Goal: Find specific fact: Find specific fact

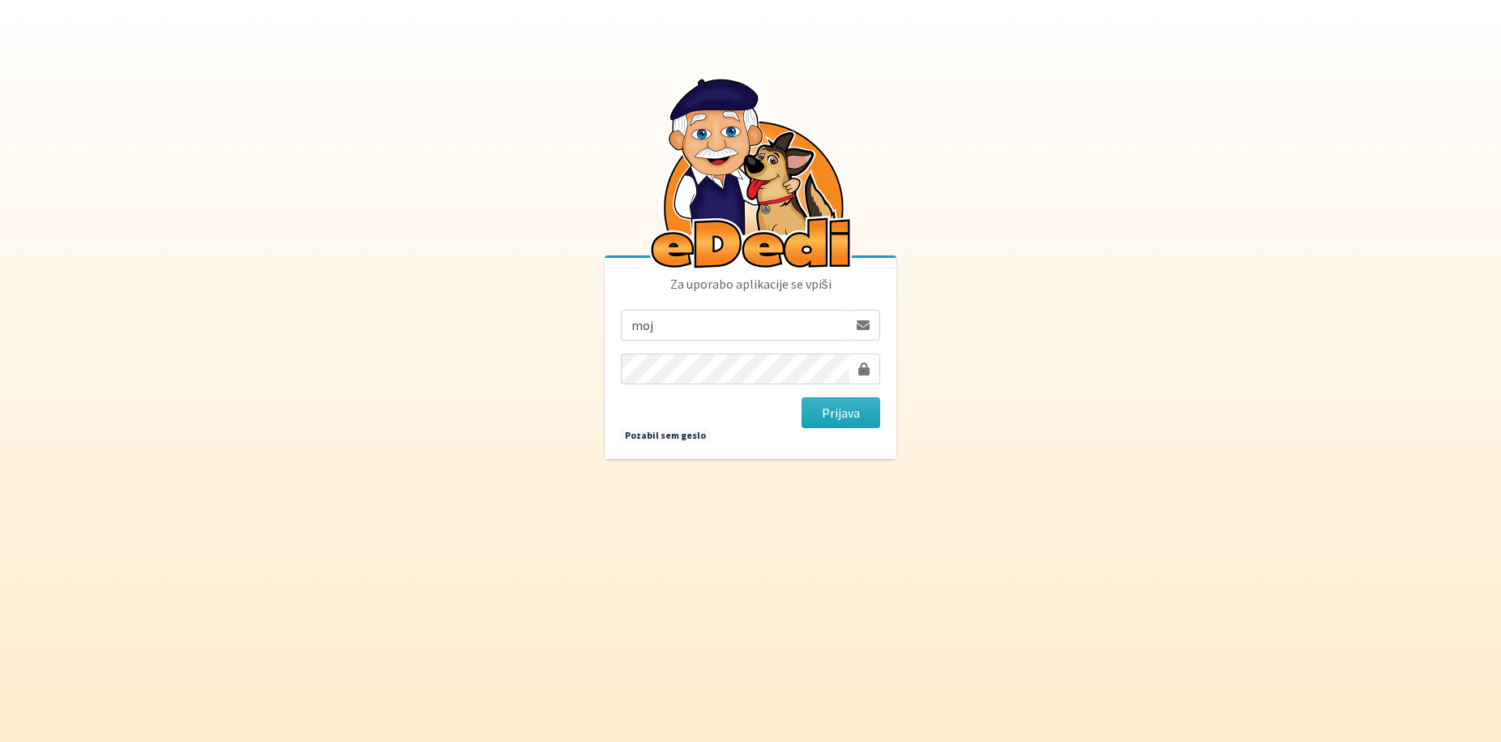
type input "[EMAIL_ADDRESS][DOMAIN_NAME]"
click at [802, 397] on button "Prijava" at bounding box center [841, 412] width 79 height 31
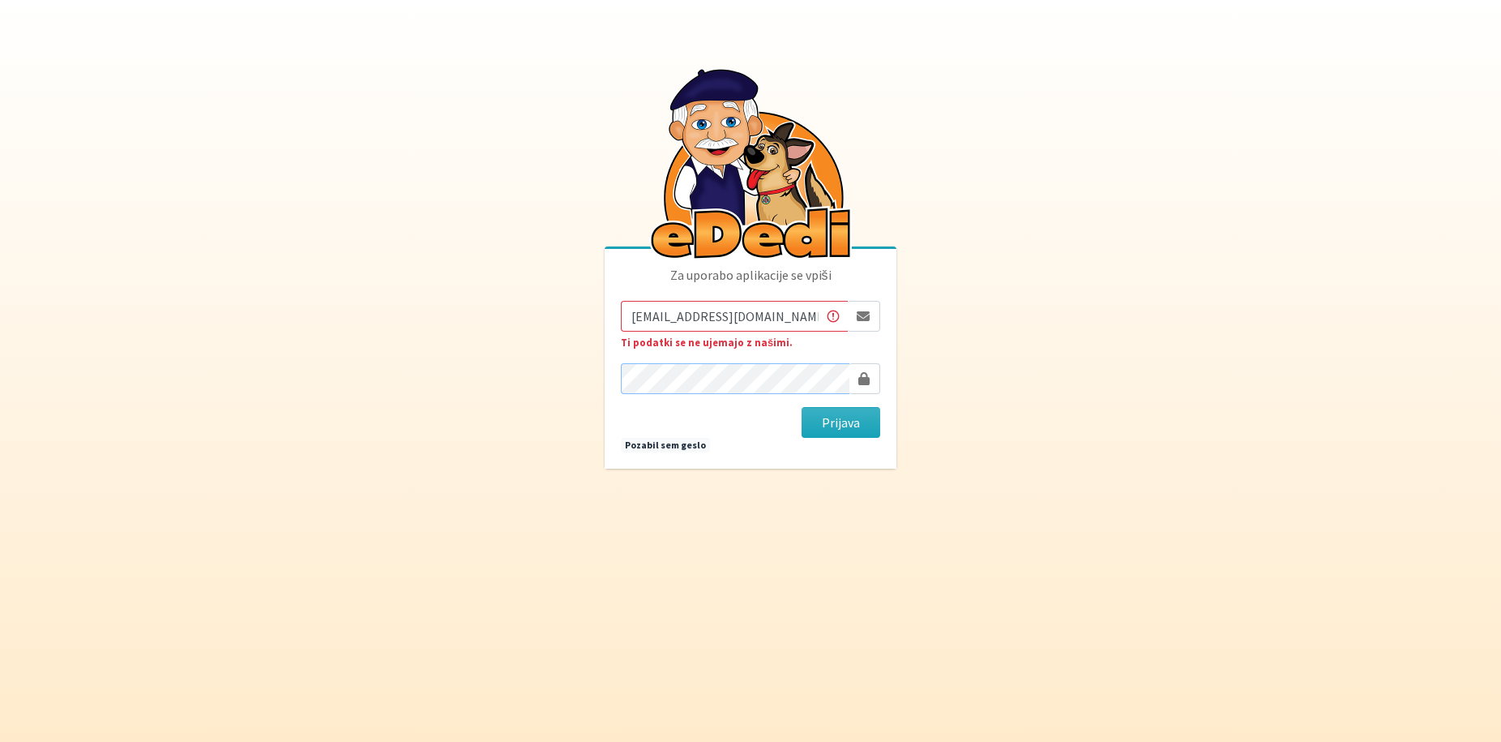
click at [802, 407] on button "Prijava" at bounding box center [841, 422] width 79 height 31
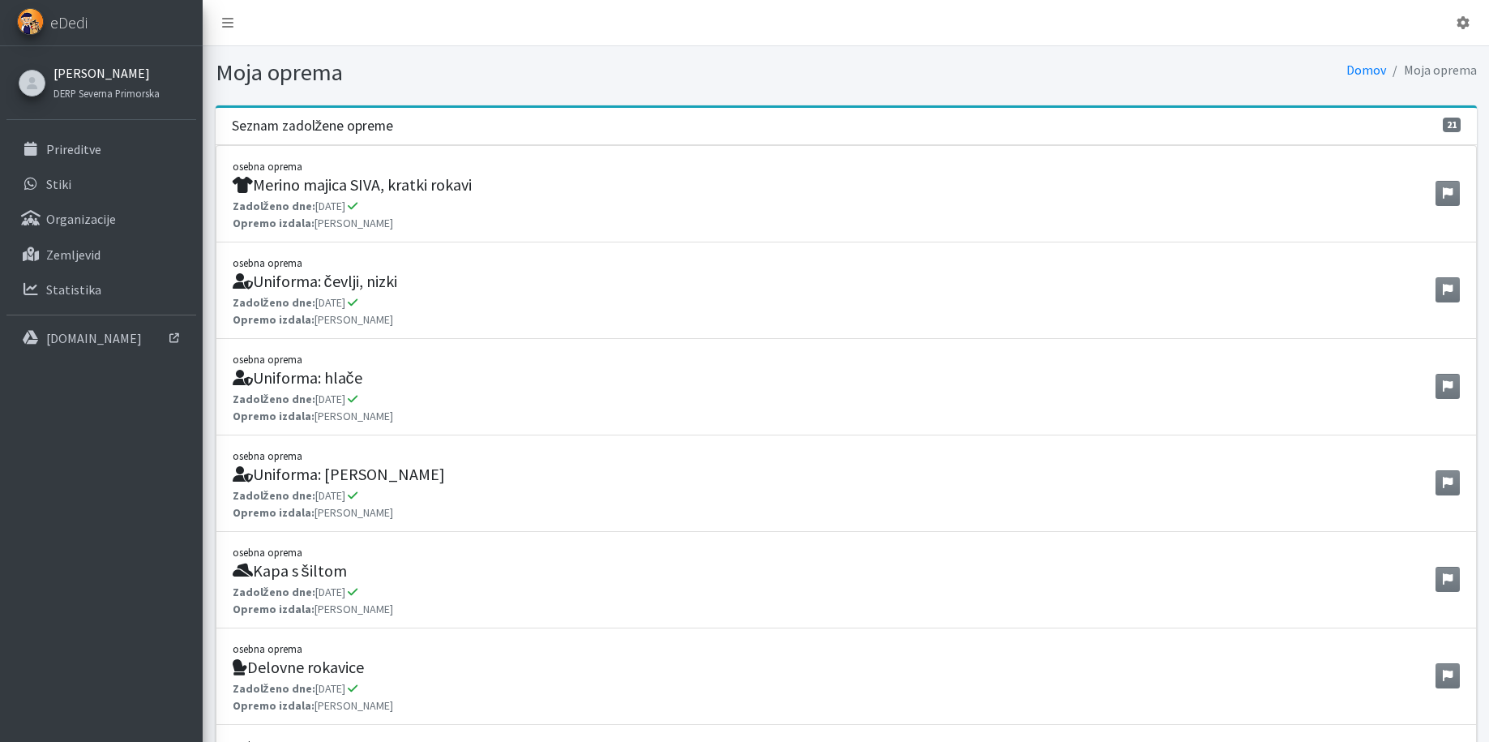
click at [122, 79] on link "[PERSON_NAME]" at bounding box center [106, 72] width 106 height 19
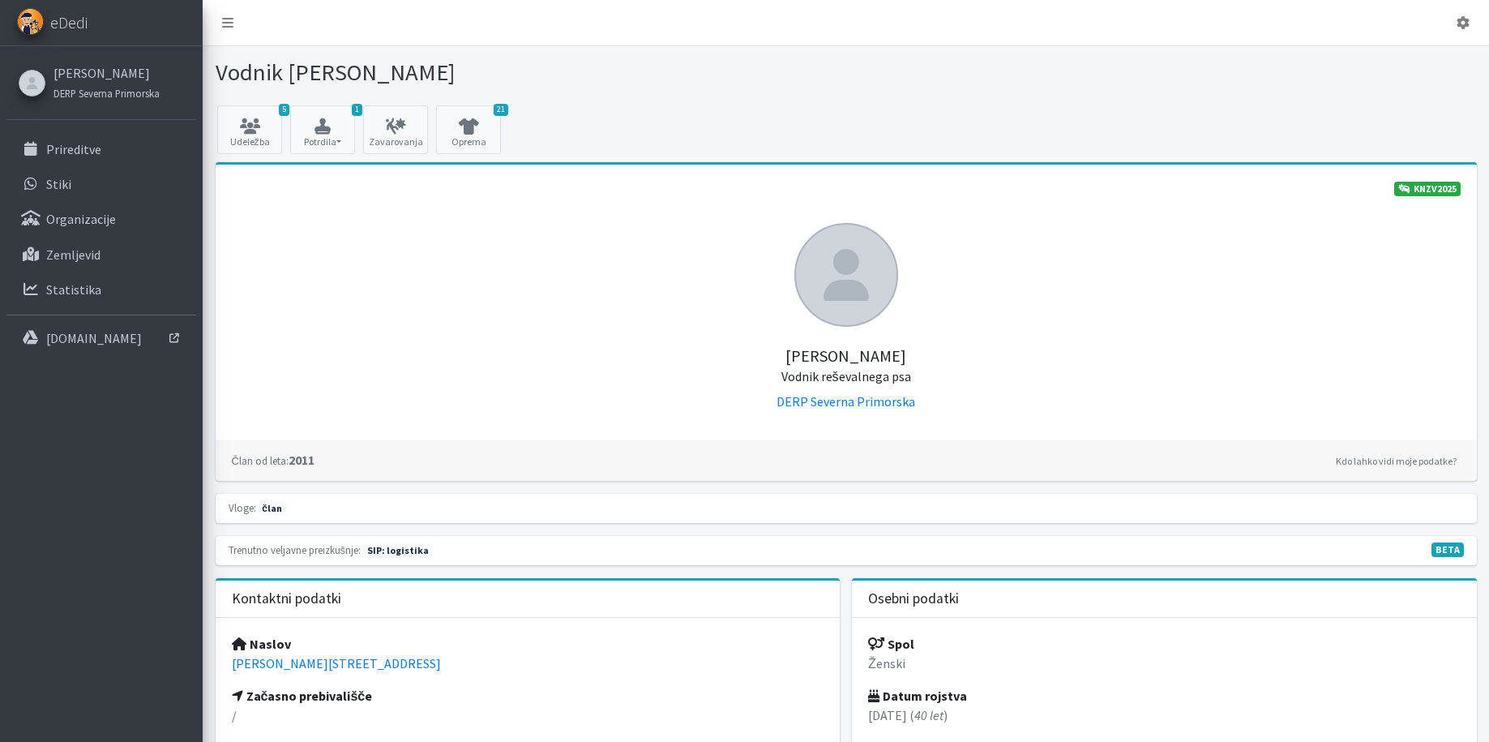
click at [109, 75] on link "[PERSON_NAME]" at bounding box center [106, 72] width 106 height 19
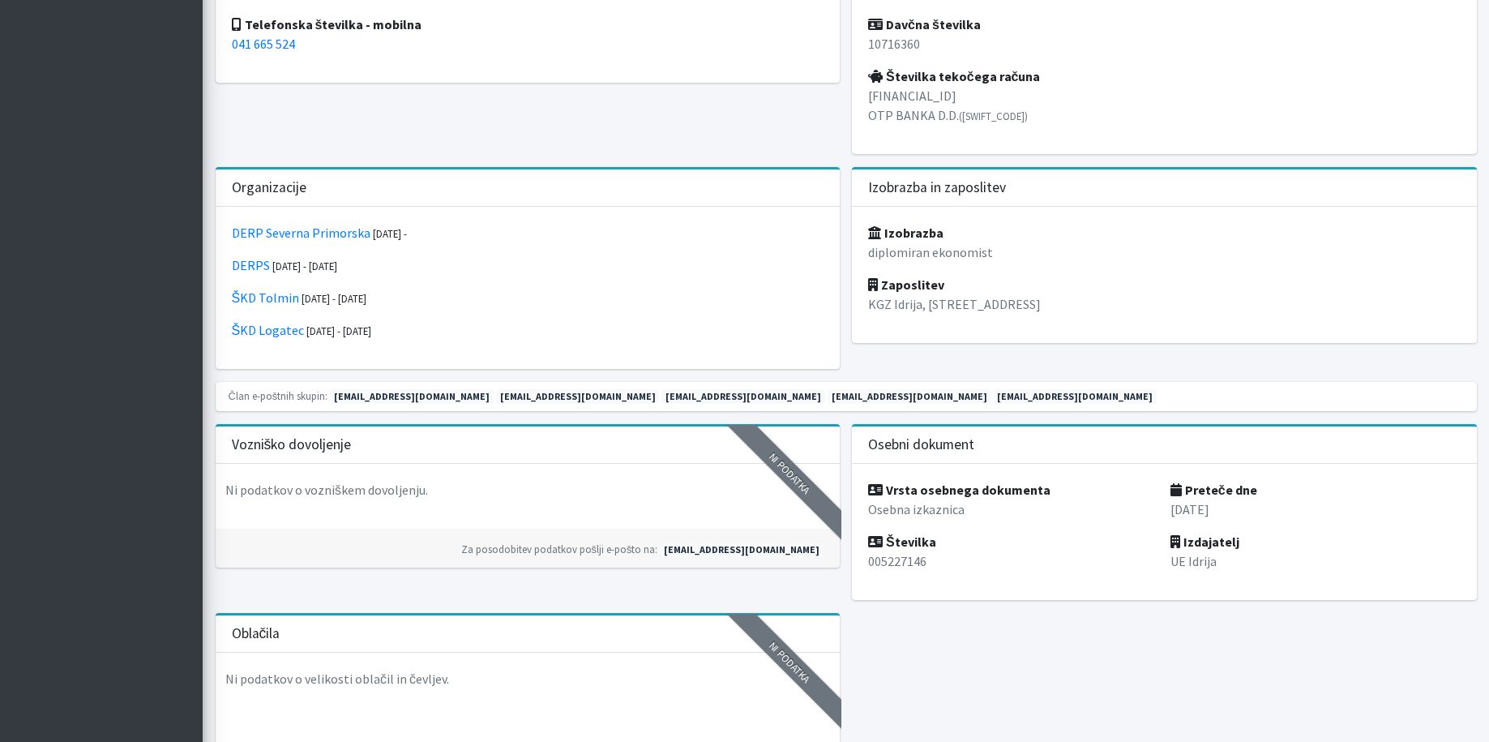
scroll to position [973, 0]
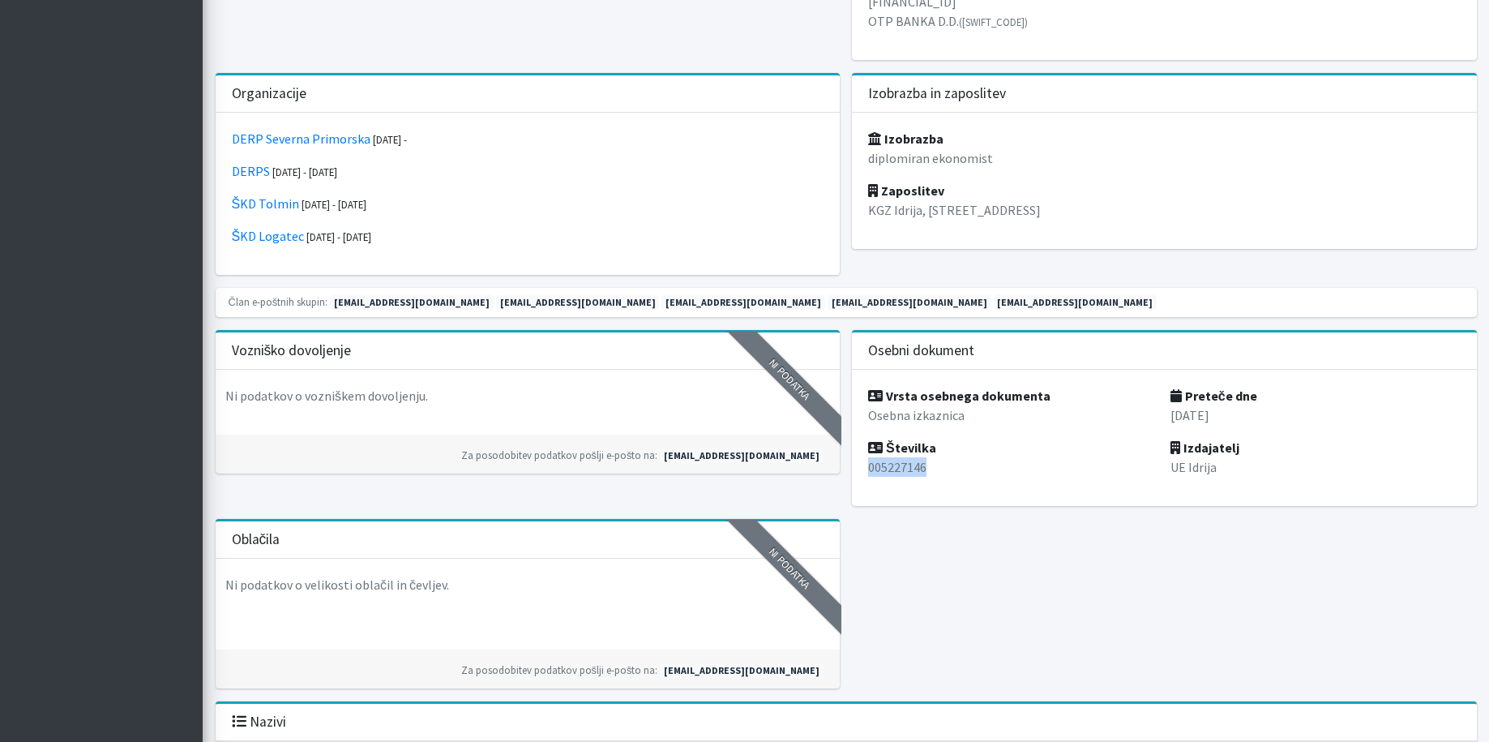
drag, startPoint x: 930, startPoint y: 471, endPoint x: 881, endPoint y: 465, distance: 49.0
click at [868, 472] on p "005227146" at bounding box center [1013, 466] width 290 height 19
copy p "005227146"
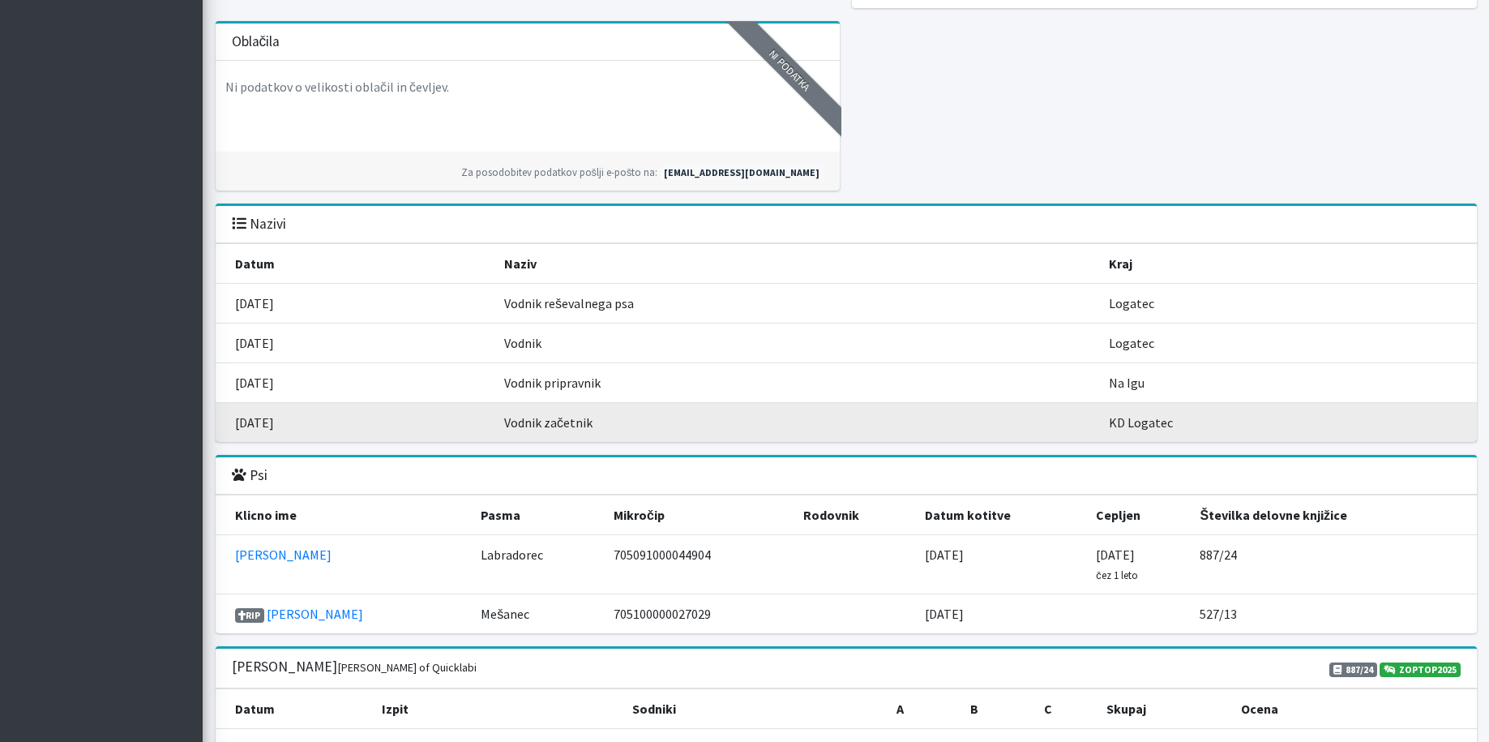
scroll to position [1621, 0]
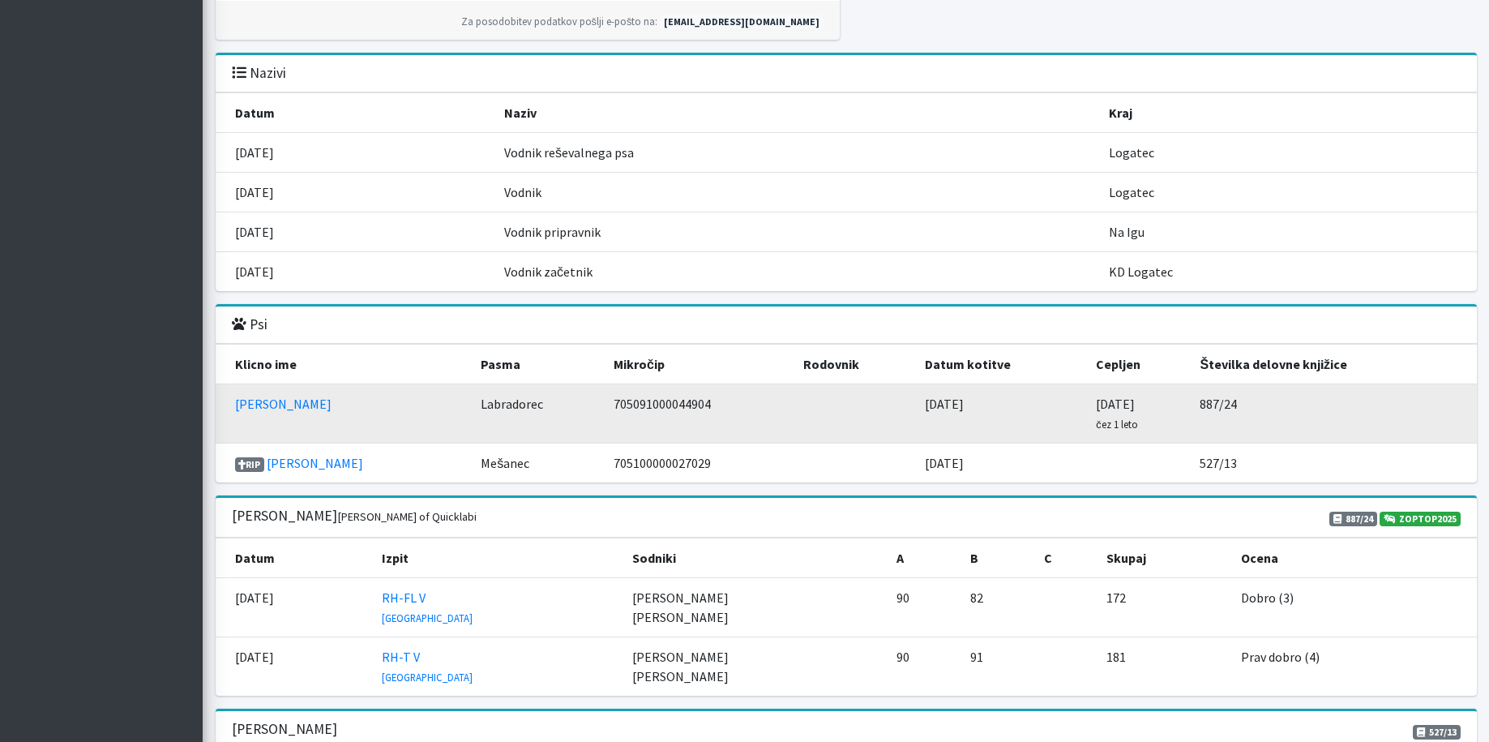
click at [261, 409] on td "[PERSON_NAME]" at bounding box center [344, 413] width 256 height 59
click at [255, 400] on link "[PERSON_NAME]" at bounding box center [283, 404] width 96 height 16
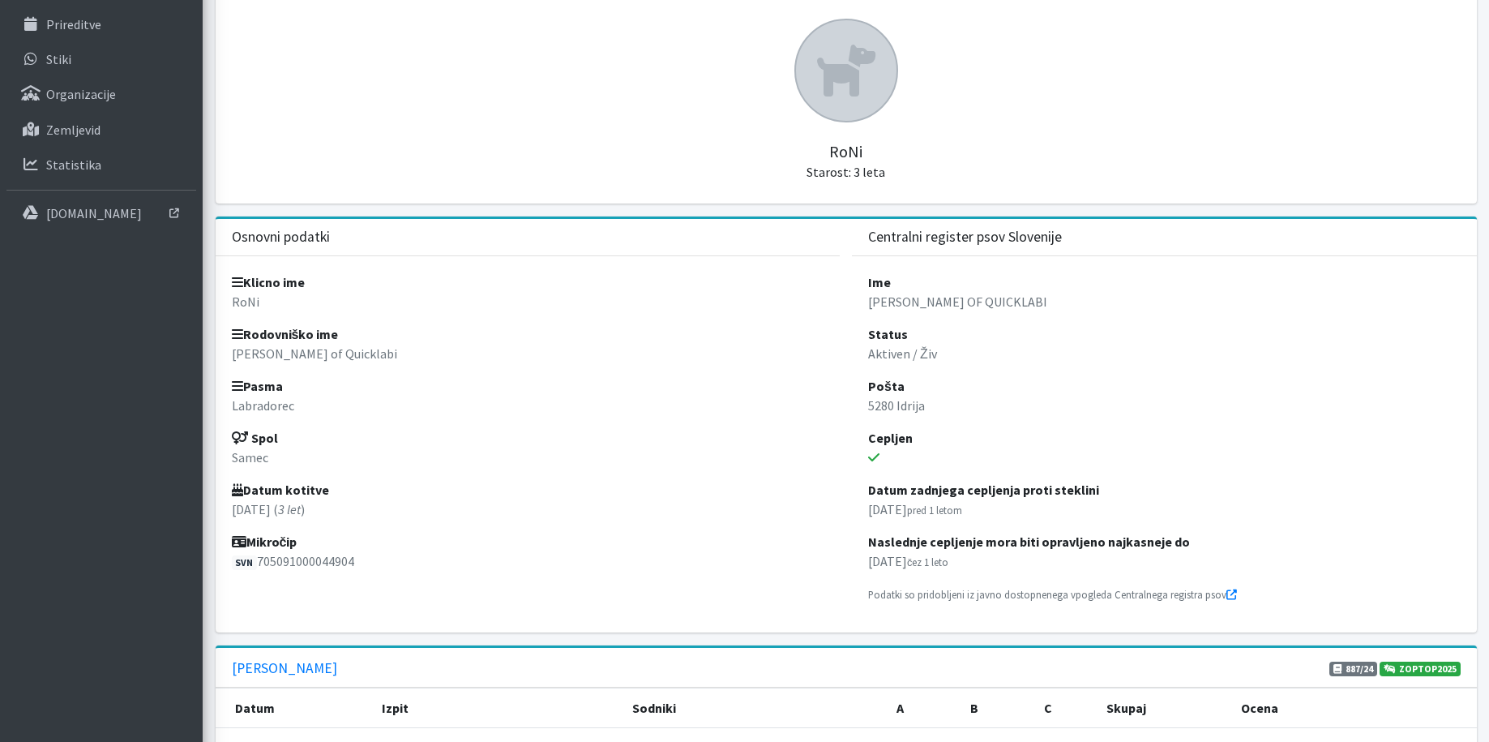
scroll to position [162, 0]
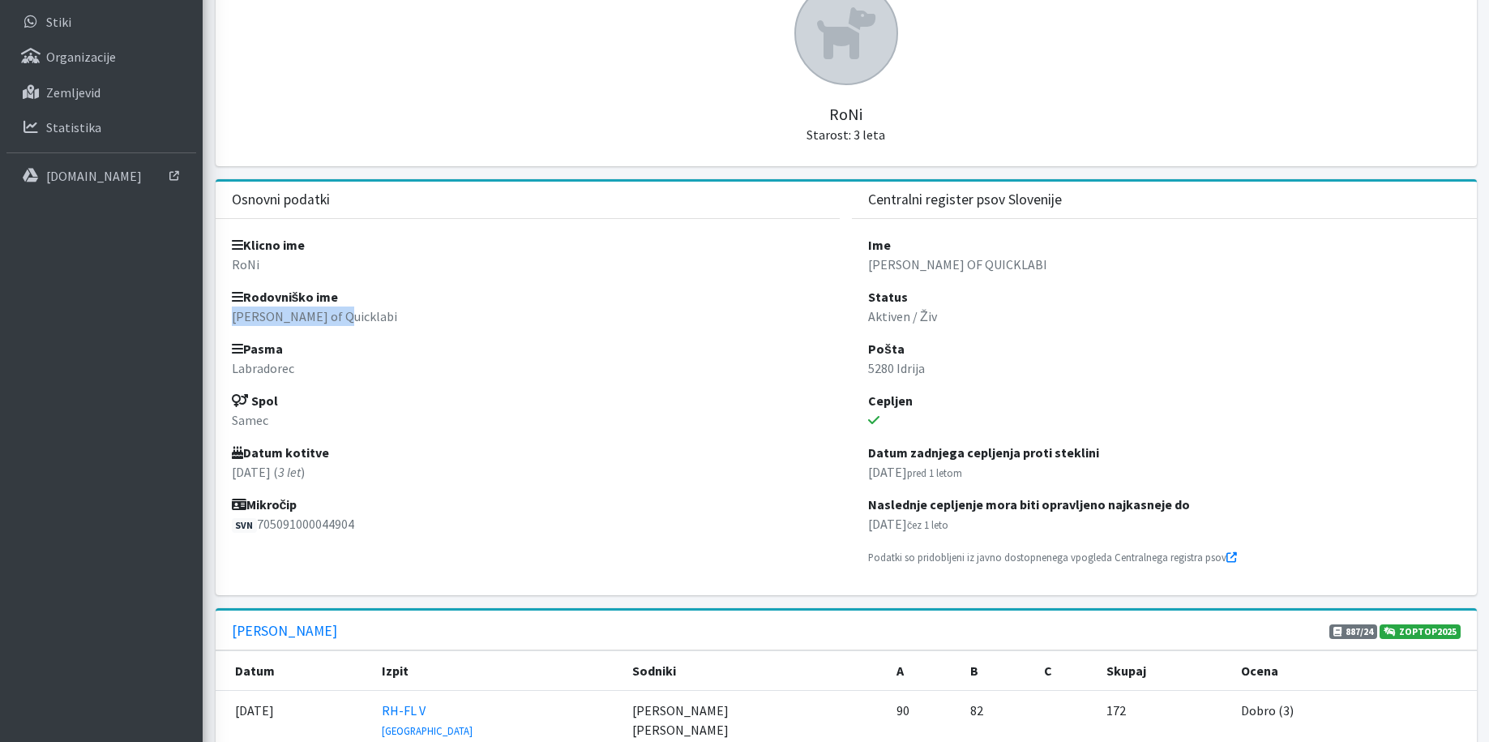
drag, startPoint x: 339, startPoint y: 321, endPoint x: 229, endPoint y: 318, distance: 110.3
click at [228, 318] on div "Klicno ime RoNi Rodovniško ime [PERSON_NAME] of Quicklabi Pasma Labradorec Spol…" at bounding box center [528, 391] width 625 height 344
drag, startPoint x: 229, startPoint y: 318, endPoint x: 258, endPoint y: 317, distance: 29.2
copy p "[PERSON_NAME] of Quicklabi"
